Goal: Task Accomplishment & Management: Manage account settings

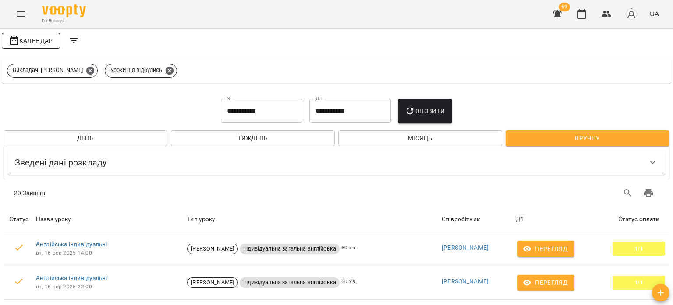
click at [32, 35] on button "Календар" at bounding box center [31, 41] width 58 height 16
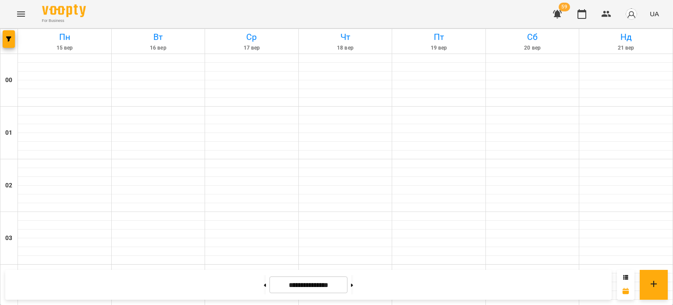
scroll to position [998, 0]
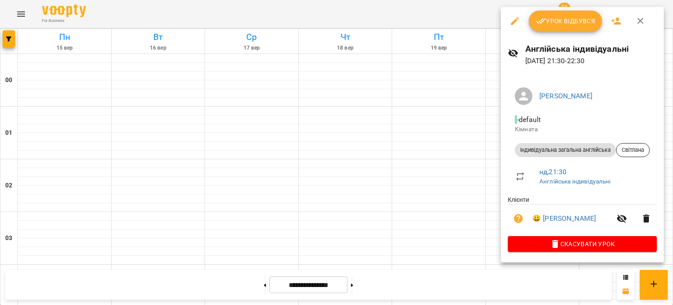
click at [473, 75] on div at bounding box center [336, 152] width 673 height 305
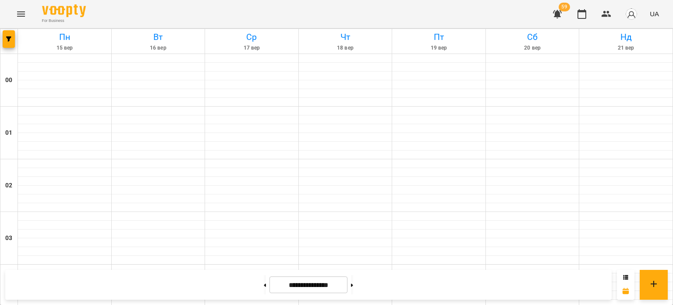
scroll to position [735, 0]
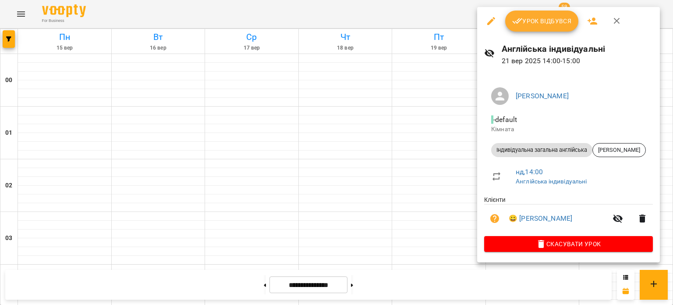
click at [564, 21] on span "Урок відбувся" at bounding box center [542, 21] width 60 height 11
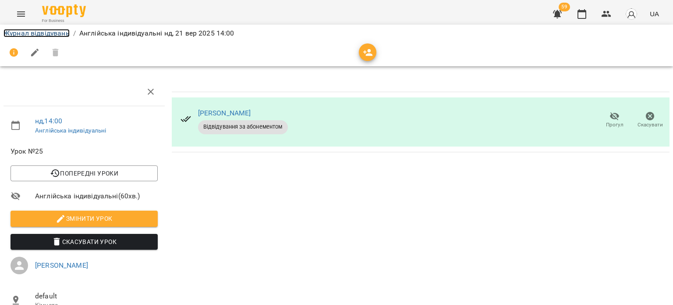
click at [14, 32] on link "Журнал відвідувань" at bounding box center [37, 33] width 66 height 8
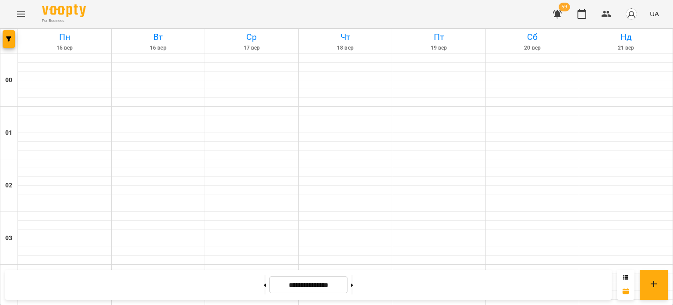
scroll to position [964, 0]
click at [626, 277] on icon at bounding box center [625, 276] width 5 height 5
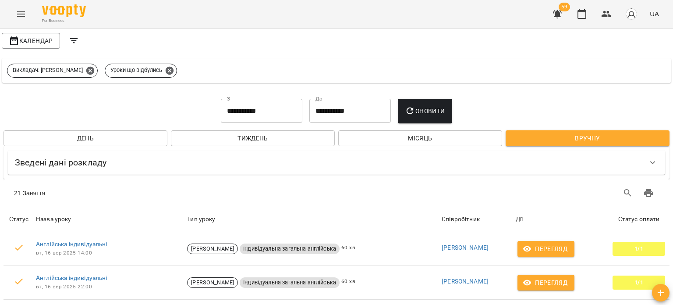
scroll to position [0, 0]
click at [26, 33] on button "Календар" at bounding box center [31, 41] width 58 height 16
